Goal: Task Accomplishment & Management: Complete application form

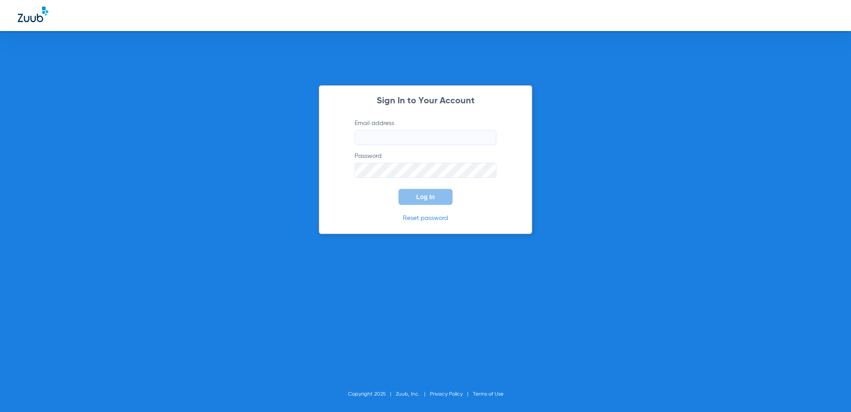
click at [415, 127] on label "Email address" at bounding box center [426, 132] width 142 height 26
click at [415, 130] on input "Email address" at bounding box center [426, 137] width 142 height 15
click at [414, 134] on input "Email address" at bounding box center [426, 137] width 142 height 15
click at [364, 139] on input "nnnorwalkfd@allaboutkidsteeth.com" at bounding box center [426, 137] width 142 height 15
click at [362, 135] on input "nnorwalkfd@allaboutkidsteeth.com" at bounding box center [426, 137] width 142 height 15
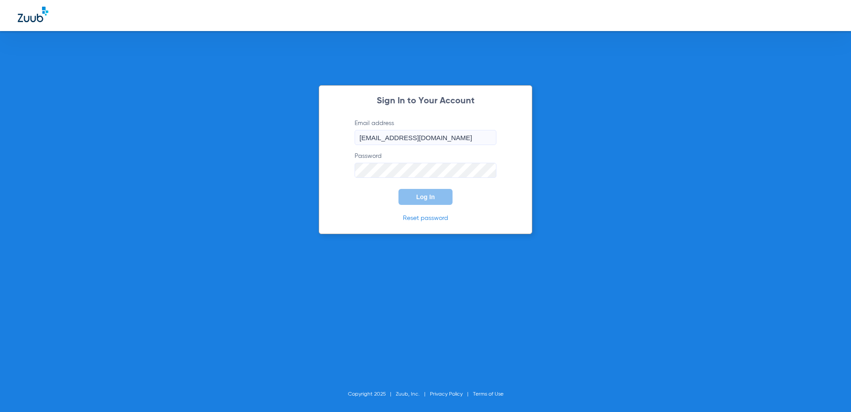
type input "norwalkfd@allaboutkidsteeth.com"
click at [415, 196] on button "Log In" at bounding box center [426, 197] width 54 height 16
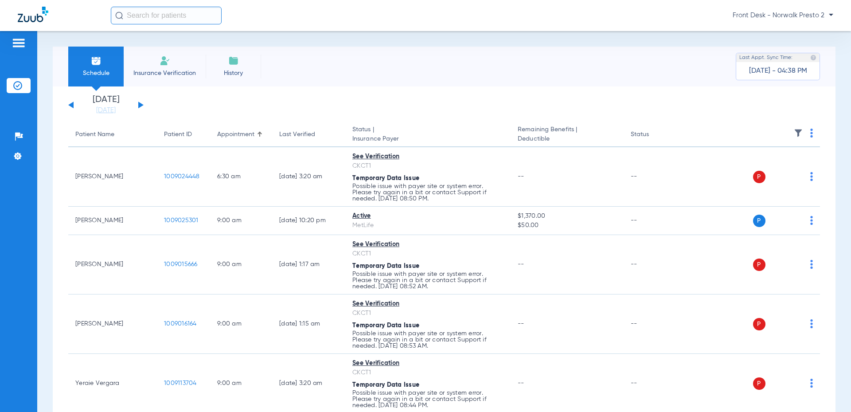
click at [151, 61] on li "Insurance Verification" at bounding box center [165, 67] width 82 height 40
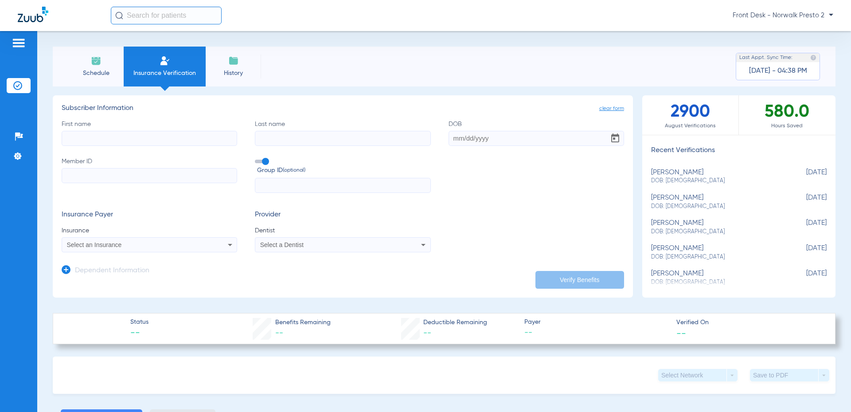
click at [98, 137] on input "First name" at bounding box center [150, 138] width 176 height 15
type input "edwin"
click at [305, 131] on input "Last name" at bounding box center [343, 138] width 176 height 15
type input "madrid"
click at [510, 137] on input "DOB" at bounding box center [537, 138] width 176 height 15
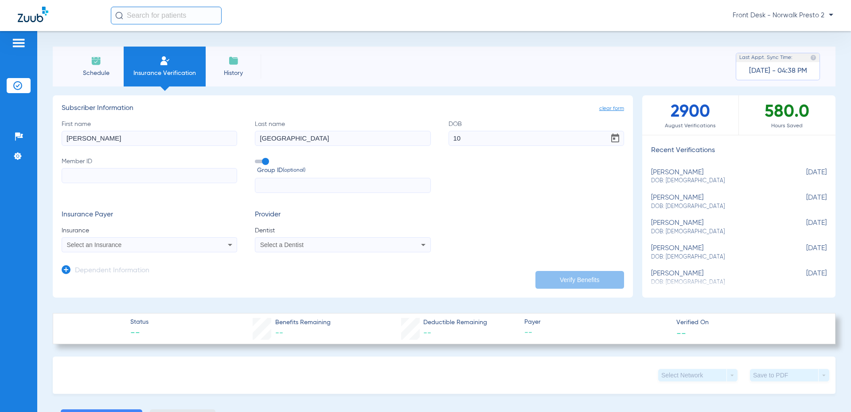
type input "1"
type input "11/07/2017"
click at [110, 178] on input "Member ID" at bounding box center [150, 175] width 176 height 15
type input "106919243"
click at [189, 241] on div "Select an Insurance" at bounding box center [149, 244] width 175 height 11
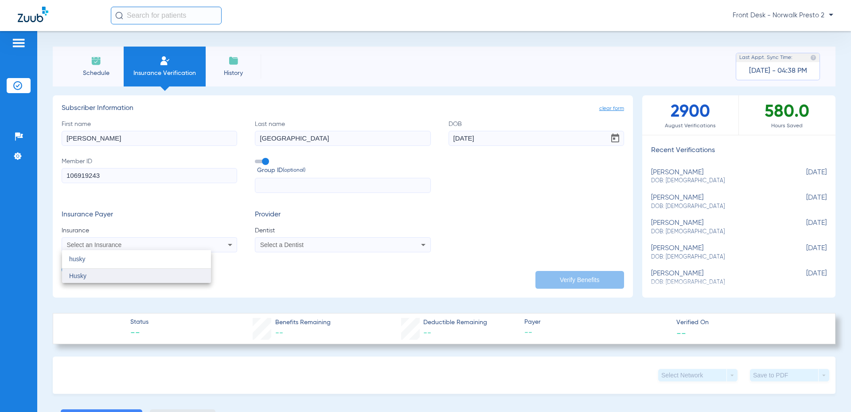
type input "husky"
click at [136, 273] on mat-option "Husky" at bounding box center [136, 276] width 149 height 14
click at [271, 242] on span "Select a Dentist" at bounding box center [281, 244] width 43 height 7
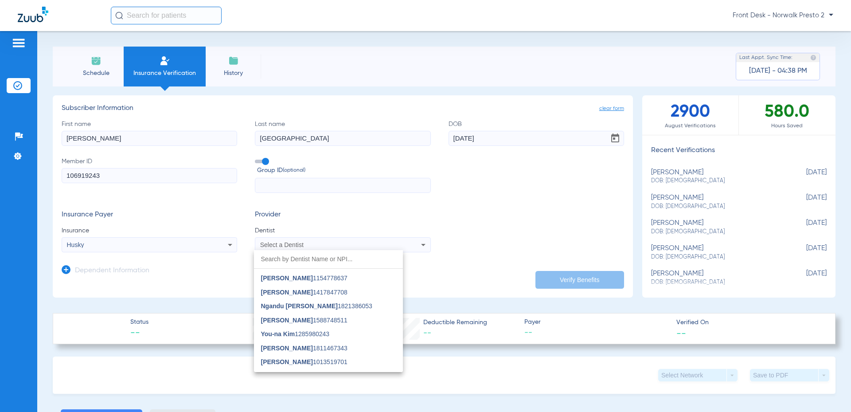
scroll to position [218, 0]
click at [344, 284] on span "Ngandu [PERSON_NAME] 1821386053" at bounding box center [316, 281] width 111 height 6
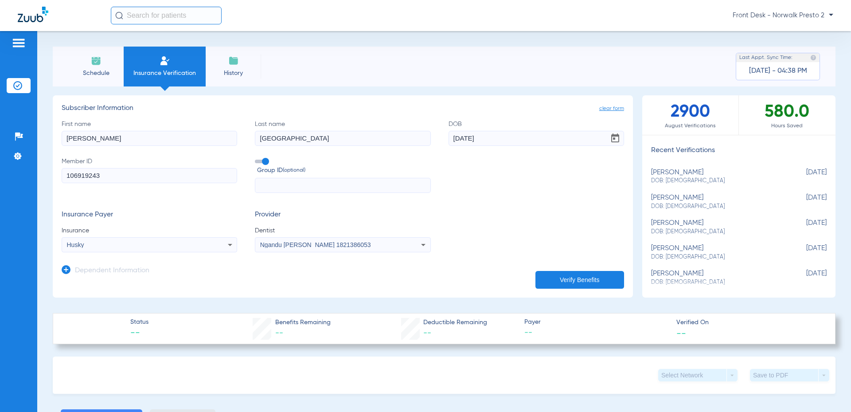
click at [570, 277] on button "Verify Benefits" at bounding box center [580, 280] width 89 height 18
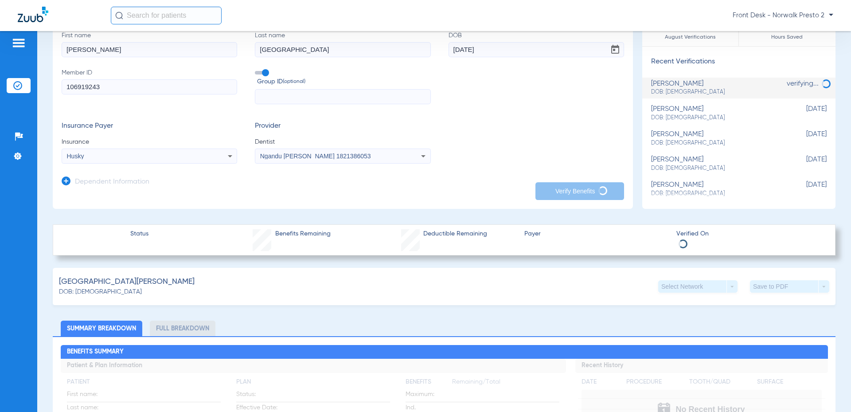
scroll to position [133, 0]
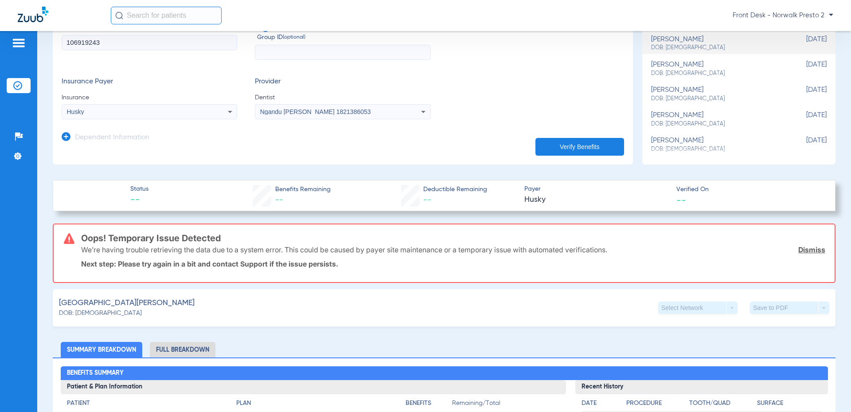
click at [550, 149] on button "Verify Benefits" at bounding box center [580, 147] width 89 height 18
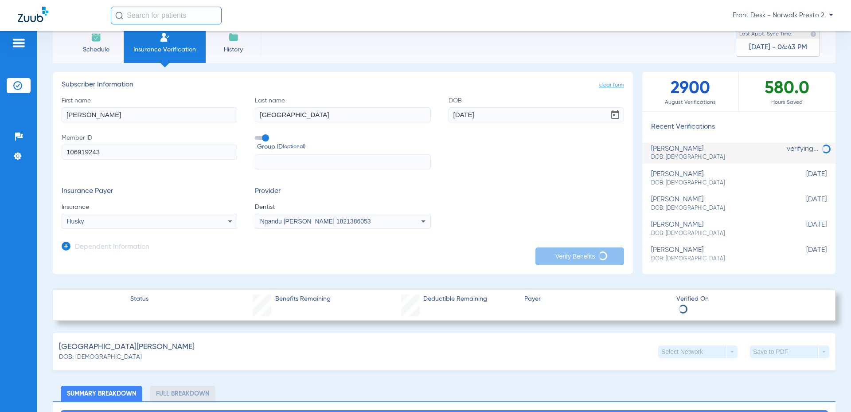
scroll to position [44, 0]
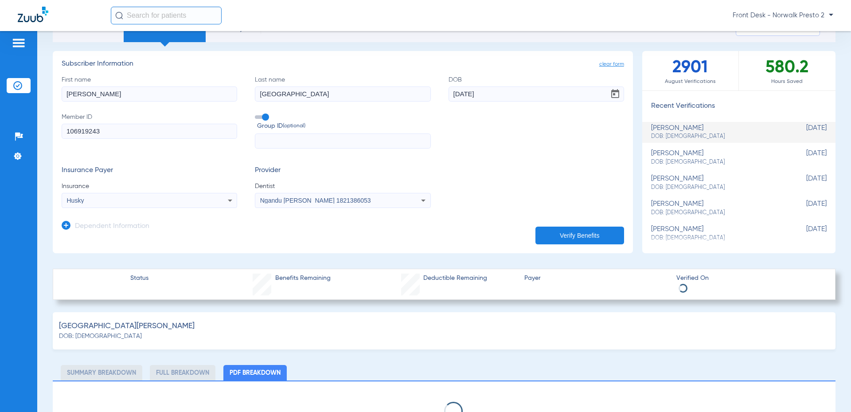
select select "page-width"
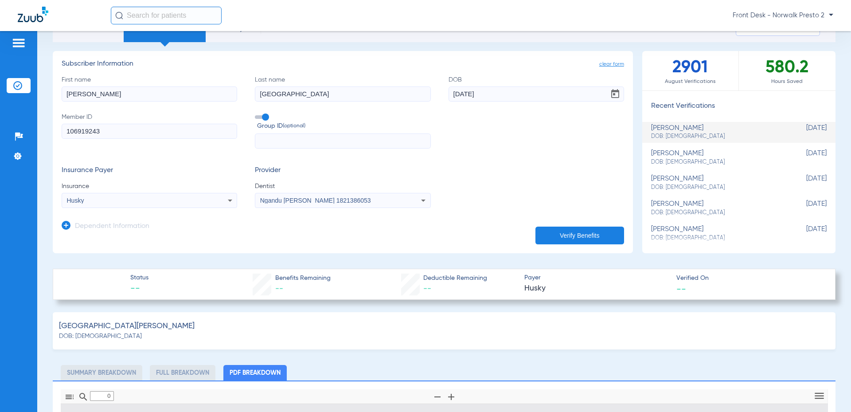
type input "1"
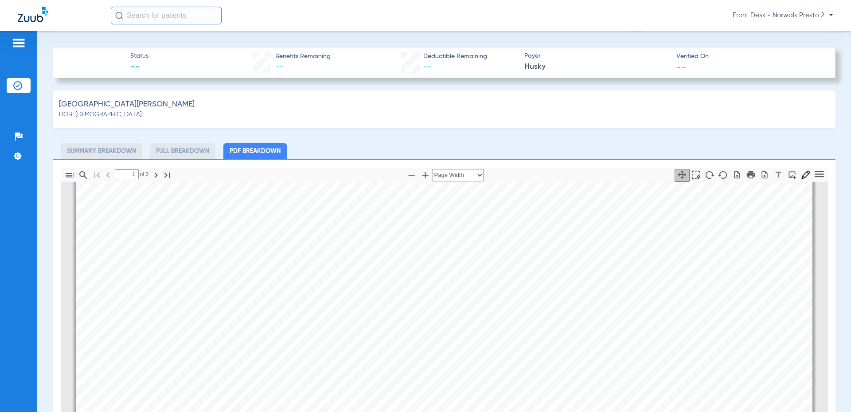
scroll to position [0, 0]
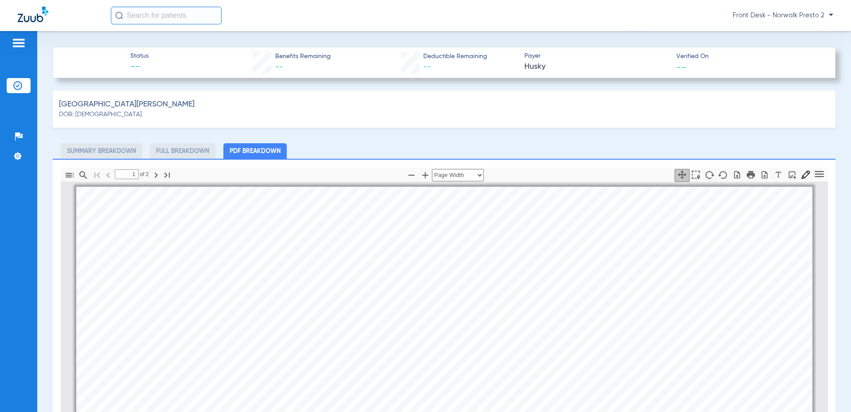
drag, startPoint x: 685, startPoint y: 255, endPoint x: 635, endPoint y: 222, distance: 59.8
drag, startPoint x: 635, startPoint y: 222, endPoint x: 551, endPoint y: 209, distance: 85.6
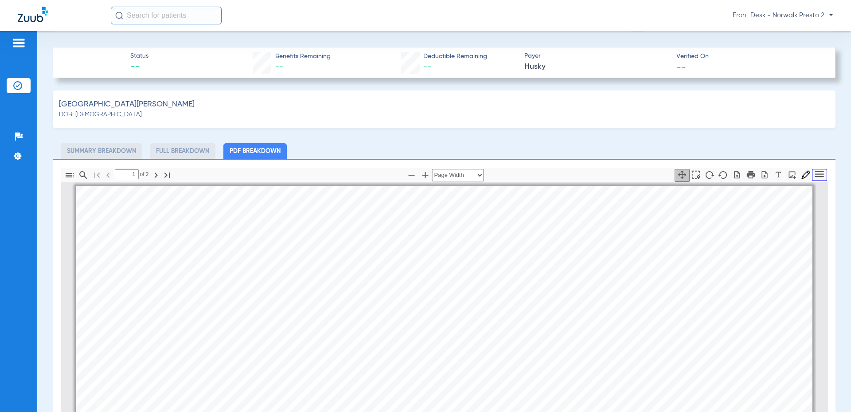
click at [820, 169] on button "Tools" at bounding box center [819, 175] width 15 height 12
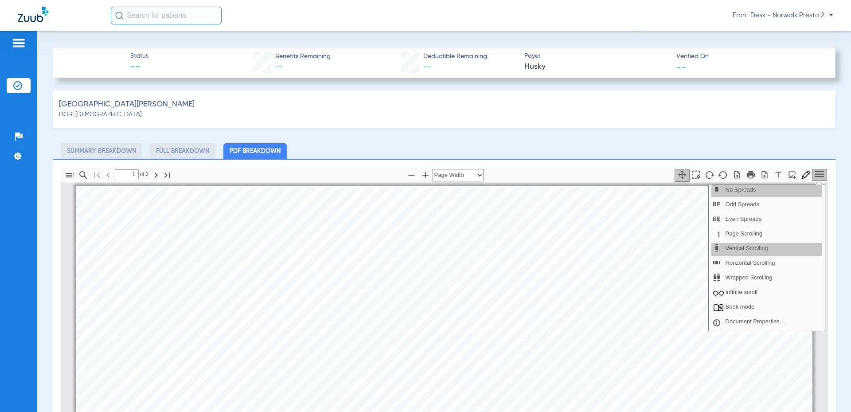
click at [552, 114] on div "Madrid, Edwin DOB: 11/07/2017" at bounding box center [444, 108] width 783 height 37
click at [334, 137] on div "Madrid, Edwin DOB: 11/07/2017 Summary Breakdown Full Breakdown PDF Breakdown Th…" at bounding box center [444, 338] width 783 height 497
drag, startPoint x: 547, startPoint y: 124, endPoint x: 599, endPoint y: 98, distance: 58.5
click at [547, 123] on div "Madrid, Edwin DOB: 11/07/2017" at bounding box center [444, 108] width 783 height 37
click at [818, 168] on icon "Tools" at bounding box center [819, 174] width 12 height 12
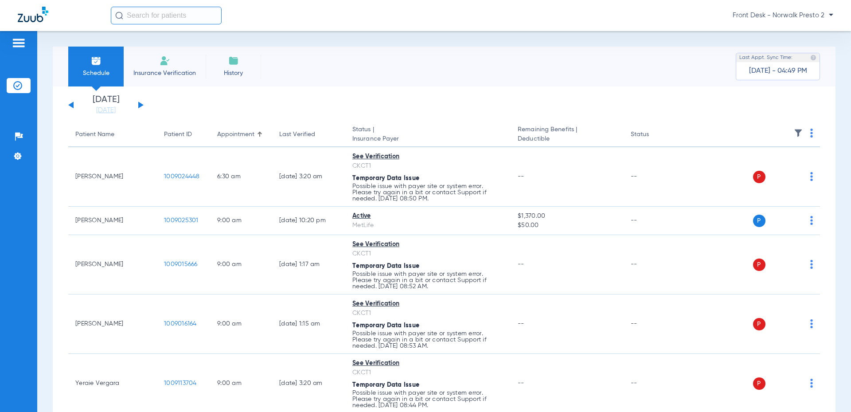
drag, startPoint x: 145, startPoint y: 68, endPoint x: 159, endPoint y: 56, distance: 18.9
click at [145, 68] on li "Insurance Verification" at bounding box center [165, 67] width 82 height 40
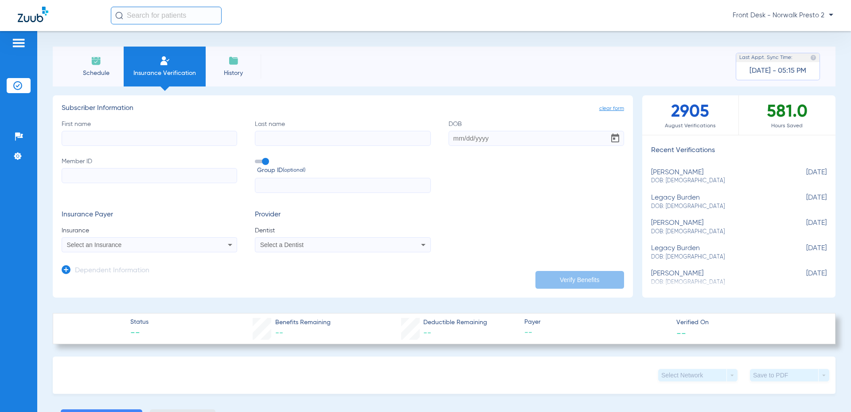
click at [157, 142] on input "First name" at bounding box center [150, 138] width 176 height 15
type input "[PERSON_NAME]"
click at [287, 142] on input "Last name" at bounding box center [343, 138] width 176 height 15
type input "[PERSON_NAME]"
click at [490, 134] on input "DOB" at bounding box center [537, 138] width 176 height 15
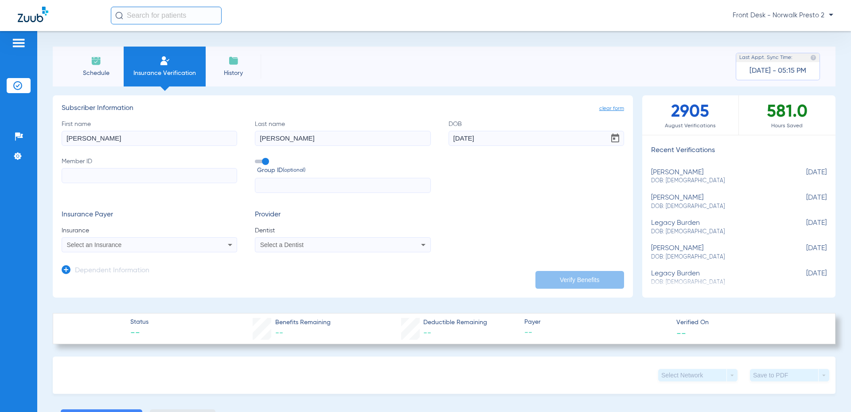
type input "[DATE]"
click at [85, 174] on input "Member ID" at bounding box center [150, 175] width 176 height 15
type input "003443836"
click at [141, 235] on app-form-autocomplete "Insurance Select an Insurance" at bounding box center [150, 239] width 176 height 26
click at [119, 243] on span "Select an Insurance" at bounding box center [94, 244] width 55 height 7
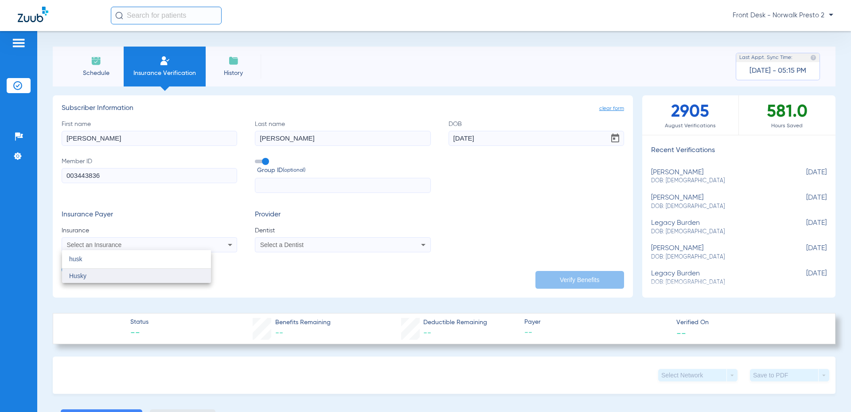
type input "husk"
drag, startPoint x: 149, startPoint y: 271, endPoint x: 235, endPoint y: 244, distance: 89.9
click at [149, 271] on mat-option "Husky" at bounding box center [136, 276] width 149 height 14
click at [284, 242] on span "Select a Dentist" at bounding box center [281, 244] width 43 height 7
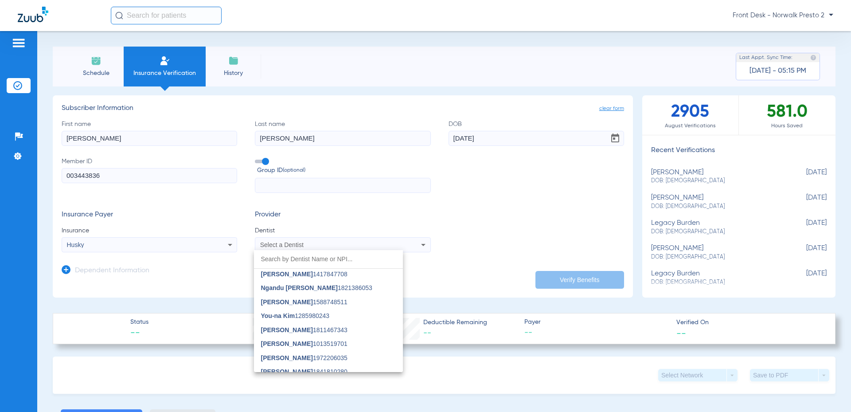
scroll to position [218, 0]
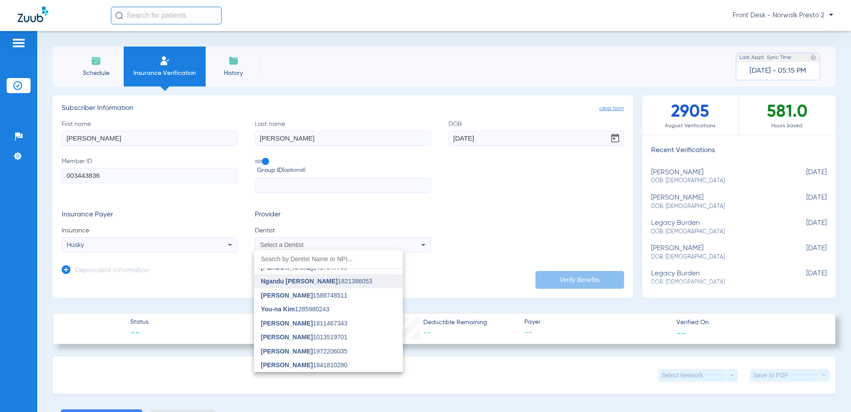
click at [341, 279] on span "Ngandu [PERSON_NAME] 1821386053" at bounding box center [316, 281] width 111 height 6
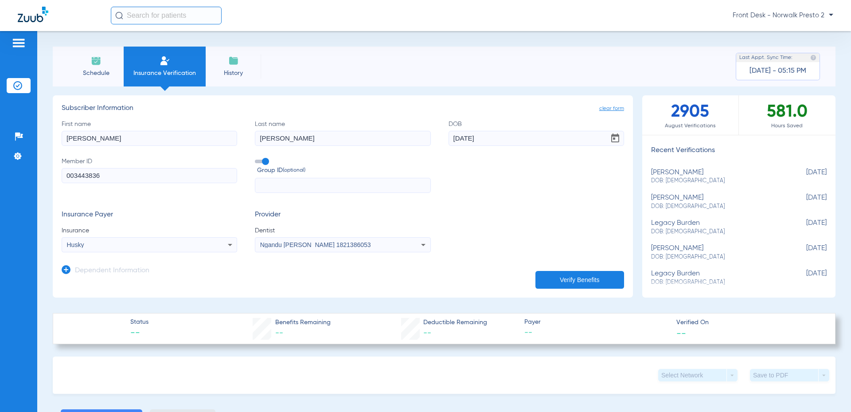
click at [591, 280] on button "Verify Benefits" at bounding box center [580, 280] width 89 height 18
type input "[PERSON_NAME]"
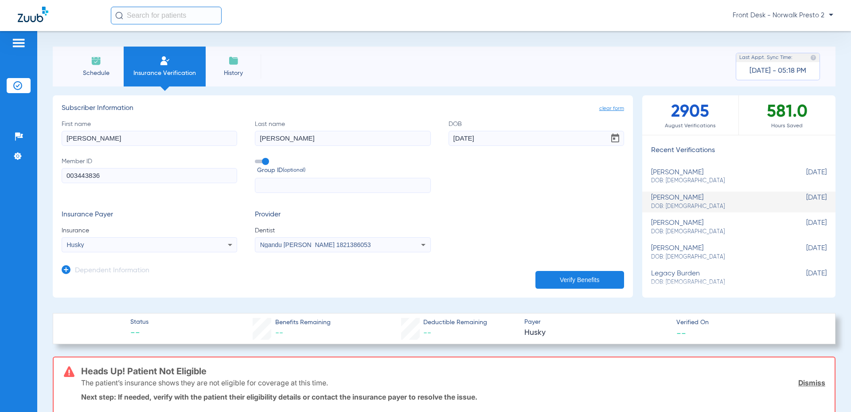
scroll to position [177, 0]
